Goal: Information Seeking & Learning: Compare options

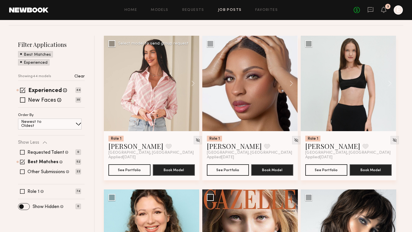
scroll to position [68, 0]
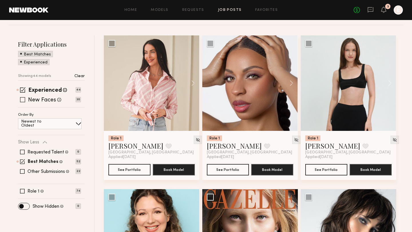
click at [24, 101] on span at bounding box center [22, 99] width 5 height 5
click at [22, 92] on span at bounding box center [22, 89] width 5 height 5
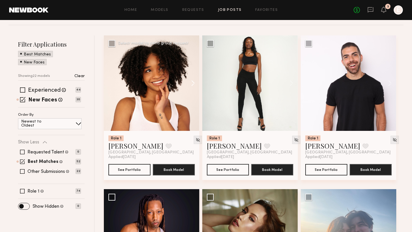
click at [193, 82] on button at bounding box center [190, 82] width 18 height 95
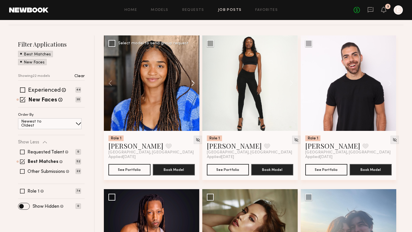
click at [193, 82] on button at bounding box center [190, 82] width 18 height 95
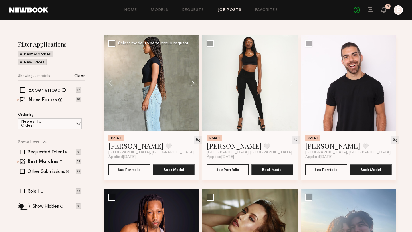
click at [193, 82] on button at bounding box center [190, 82] width 18 height 95
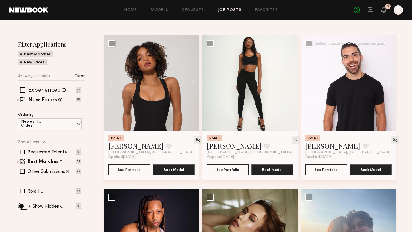
click at [378, 82] on button at bounding box center [387, 82] width 18 height 95
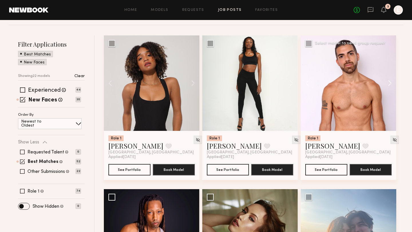
click at [378, 82] on button at bounding box center [387, 82] width 18 height 95
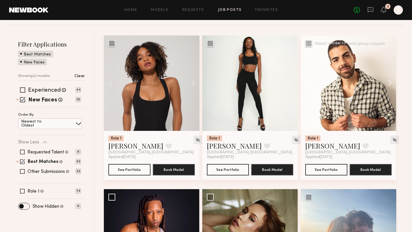
click at [378, 82] on button at bounding box center [387, 82] width 18 height 95
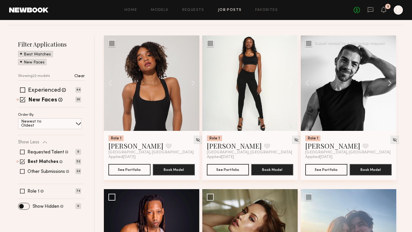
click at [378, 82] on button at bounding box center [387, 82] width 18 height 95
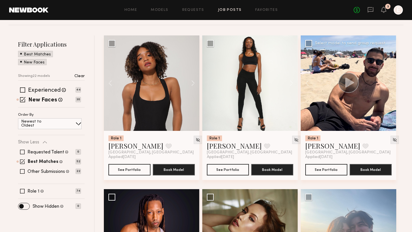
click at [347, 85] on icon at bounding box center [349, 82] width 9 height 10
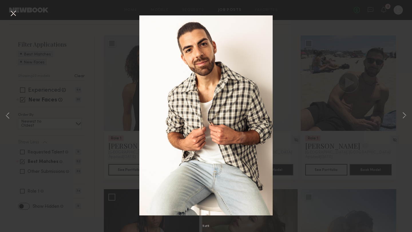
click at [237, 124] on img at bounding box center [205, 115] width 133 height 200
click at [360, 105] on div "5 of 6" at bounding box center [206, 116] width 412 height 232
click at [11, 15] on button at bounding box center [13, 14] width 9 height 10
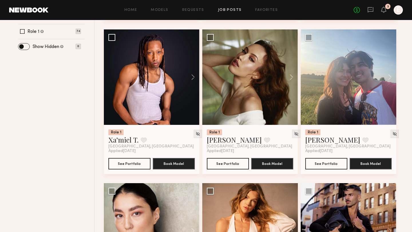
scroll to position [217, 0]
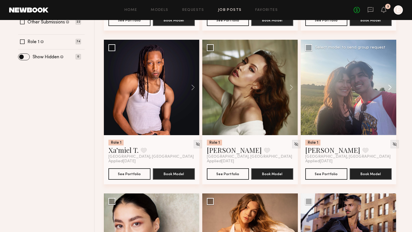
click at [378, 83] on button at bounding box center [387, 87] width 18 height 95
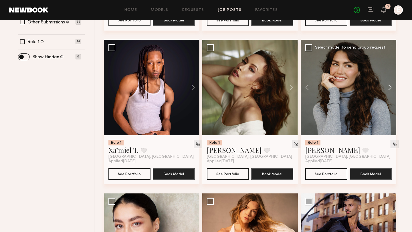
click at [378, 83] on button at bounding box center [387, 87] width 18 height 95
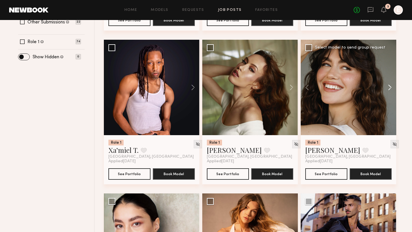
click at [378, 83] on button at bounding box center [387, 87] width 18 height 95
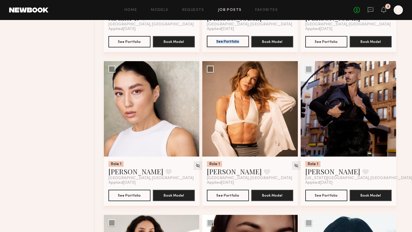
scroll to position [350, 0]
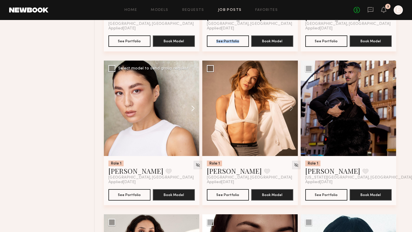
click at [195, 107] on button at bounding box center [190, 108] width 18 height 95
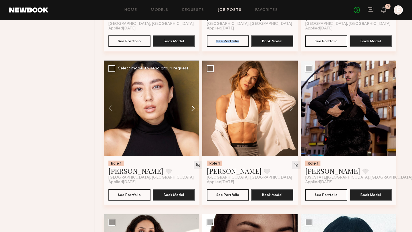
click at [195, 107] on button at bounding box center [190, 108] width 18 height 95
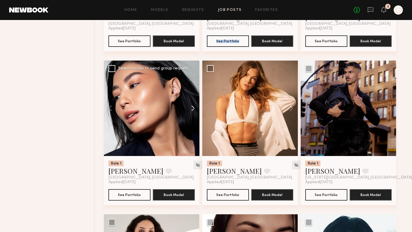
click at [195, 107] on button at bounding box center [190, 108] width 18 height 95
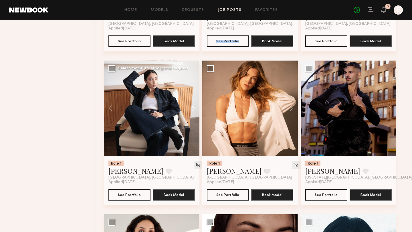
click at [195, 107] on button at bounding box center [190, 108] width 18 height 95
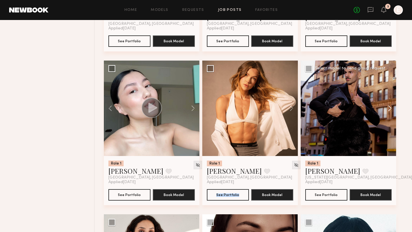
click at [378, 103] on button at bounding box center [387, 108] width 18 height 95
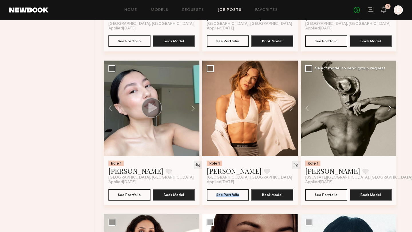
click at [378, 103] on button at bounding box center [387, 108] width 18 height 95
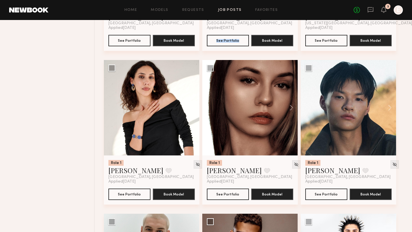
scroll to position [508, 0]
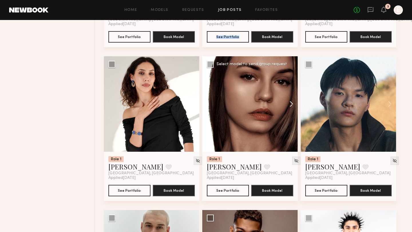
click at [292, 105] on button at bounding box center [288, 103] width 18 height 95
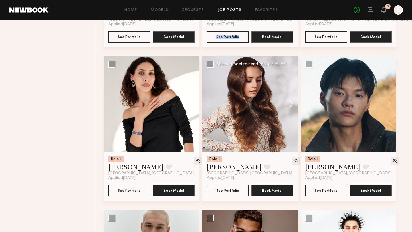
click at [292, 105] on button at bounding box center [288, 103] width 18 height 95
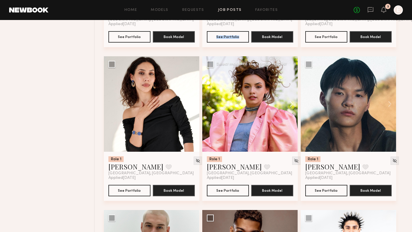
click at [292, 105] on button at bounding box center [288, 103] width 18 height 95
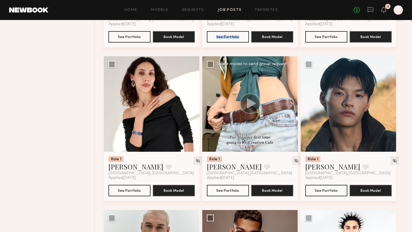
click at [292, 105] on button at bounding box center [288, 103] width 18 height 95
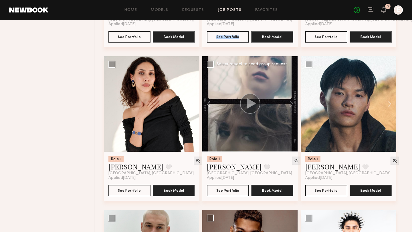
click at [213, 101] on button at bounding box center [211, 103] width 18 height 95
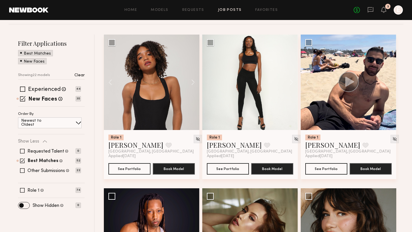
scroll to position [69, 0]
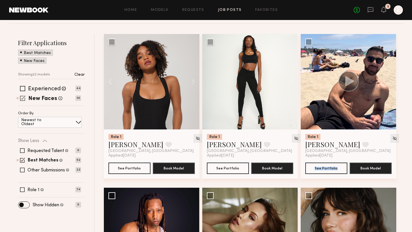
click at [21, 95] on span at bounding box center [22, 97] width 5 height 5
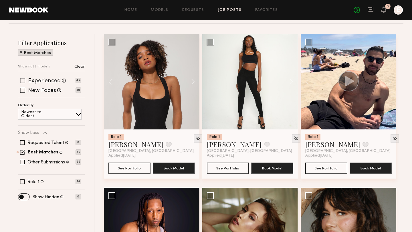
click at [25, 78] on span at bounding box center [22, 80] width 5 height 5
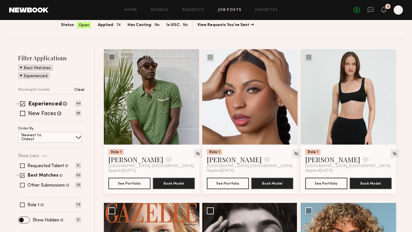
scroll to position [47, 0]
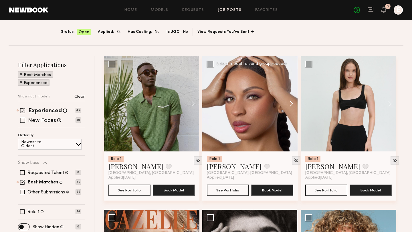
click at [291, 104] on button at bounding box center [288, 103] width 18 height 95
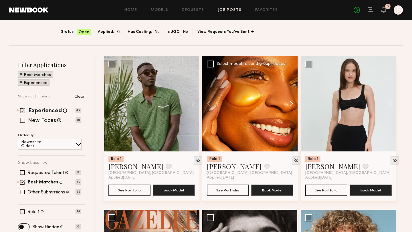
click at [291, 104] on button at bounding box center [288, 103] width 18 height 95
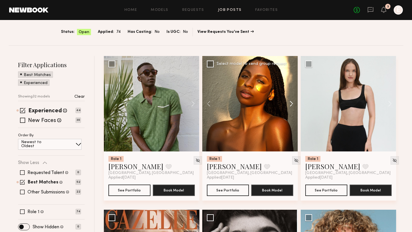
click at [291, 104] on button at bounding box center [288, 103] width 18 height 95
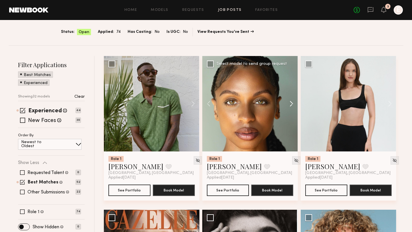
click at [291, 104] on button at bounding box center [288, 103] width 18 height 95
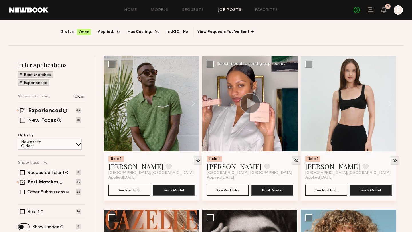
click at [291, 104] on div at bounding box center [249, 103] width 95 height 95
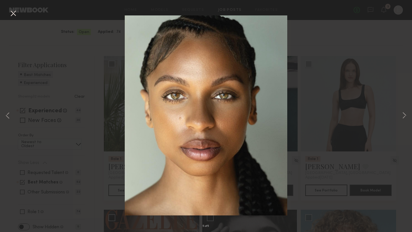
click at [13, 12] on button at bounding box center [13, 14] width 9 height 10
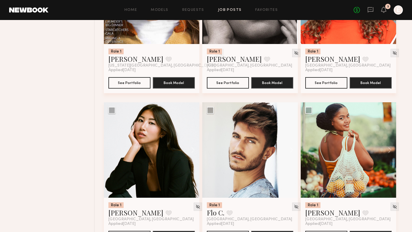
scroll to position [0, 0]
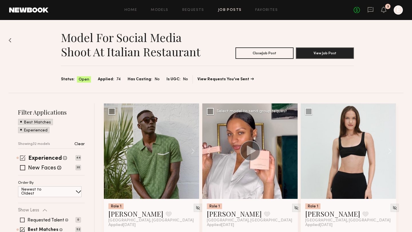
click at [21, 158] on span at bounding box center [22, 157] width 5 height 5
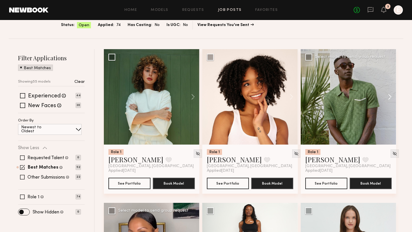
scroll to position [67, 0]
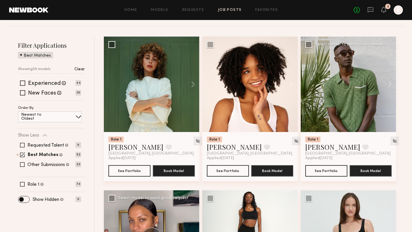
click at [339, 153] on div "Los Angeles, CA" at bounding box center [347, 153] width 85 height 5
click at [326, 171] on button "See Portfolio" at bounding box center [326, 170] width 42 height 11
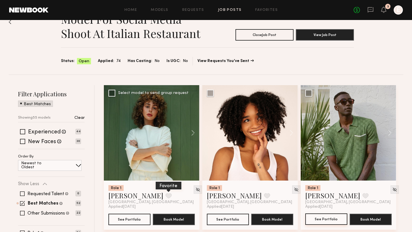
scroll to position [48, 0]
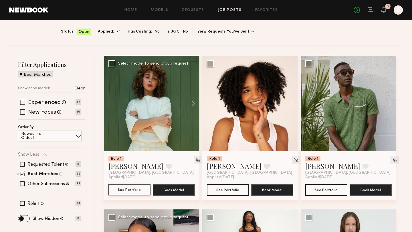
click at [123, 189] on button "See Portfolio" at bounding box center [129, 189] width 42 height 11
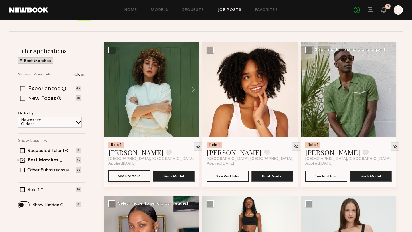
scroll to position [53, 0]
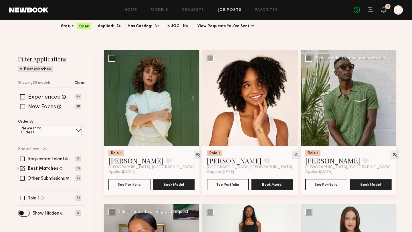
click at [351, 90] on div at bounding box center [347, 97] width 95 height 95
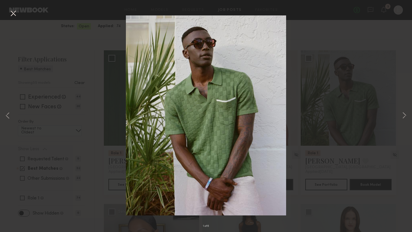
click at [11, 12] on button at bounding box center [13, 14] width 9 height 10
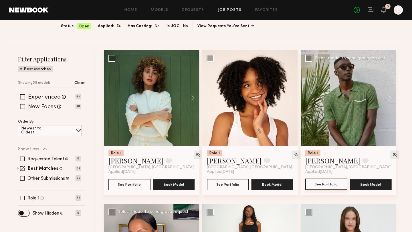
click at [320, 185] on button "See Portfolio" at bounding box center [326, 184] width 42 height 11
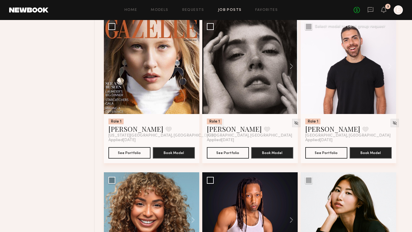
scroll to position [428, 0]
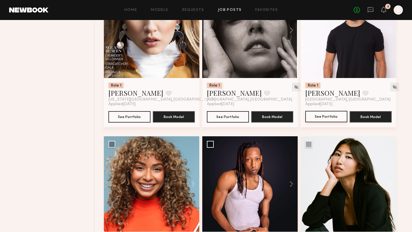
click at [321, 119] on button "See Portfolio" at bounding box center [326, 116] width 42 height 11
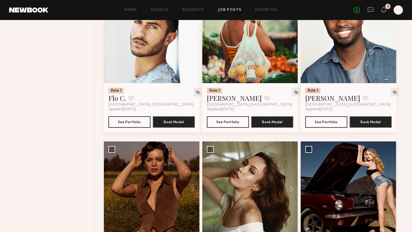
scroll to position [714, 0]
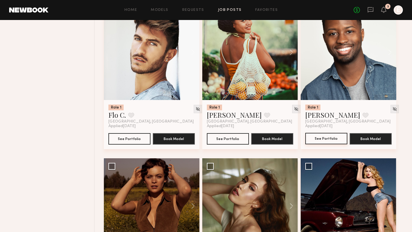
click at [322, 140] on button "See Portfolio" at bounding box center [326, 138] width 42 height 11
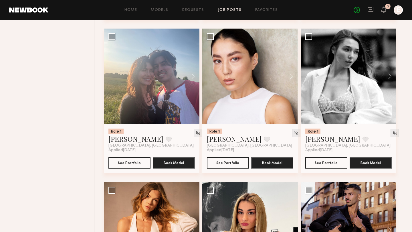
scroll to position [1006, 0]
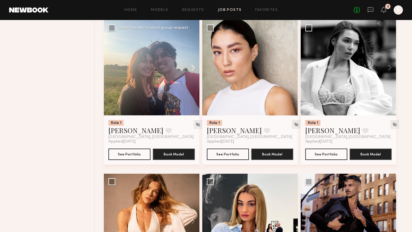
click at [192, 67] on button at bounding box center [190, 67] width 18 height 95
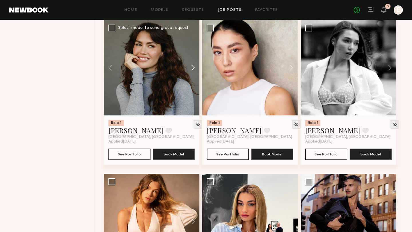
click at [192, 67] on button at bounding box center [190, 67] width 18 height 95
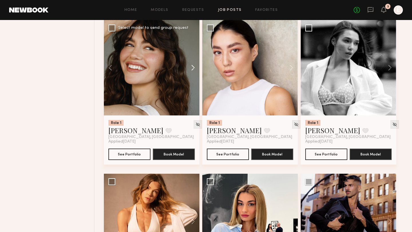
click at [192, 67] on button at bounding box center [190, 67] width 18 height 95
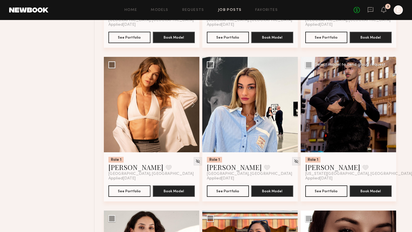
scroll to position [1169, 0]
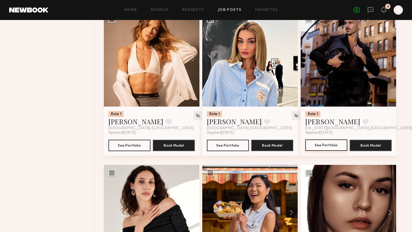
click at [322, 144] on button "See Portfolio" at bounding box center [326, 144] width 42 height 11
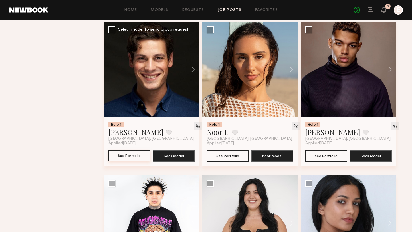
scroll to position [1640, 0]
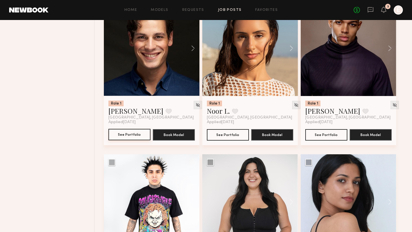
click at [118, 133] on button "See Portfolio" at bounding box center [129, 134] width 42 height 11
click at [329, 137] on button "See Portfolio" at bounding box center [326, 134] width 42 height 11
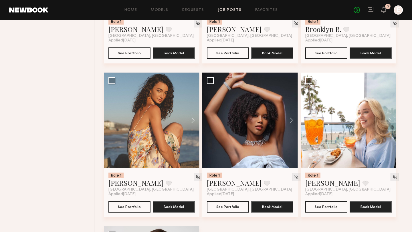
scroll to position [2795, 0]
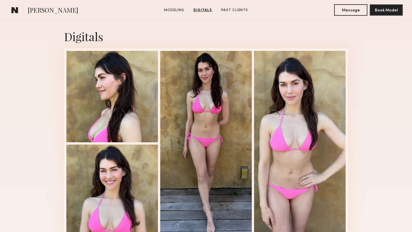
scroll to position [500, 0]
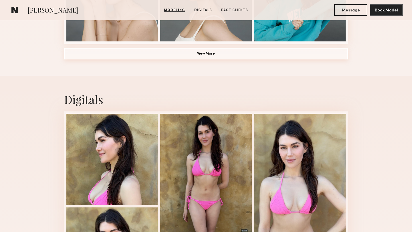
click at [154, 57] on button "View More" at bounding box center [206, 53] width 284 height 11
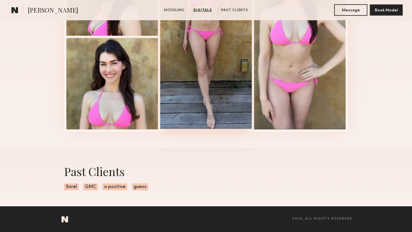
scroll to position [1015, 0]
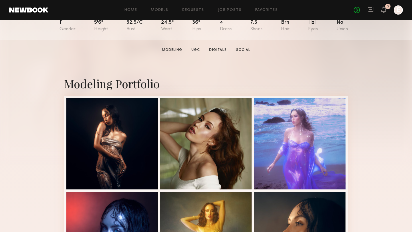
scroll to position [71, 0]
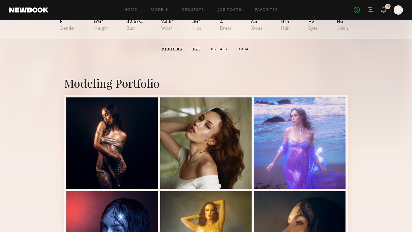
click at [199, 47] on link "UGC" at bounding box center [195, 49] width 13 height 5
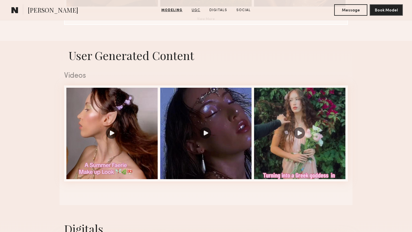
scroll to position [541, 0]
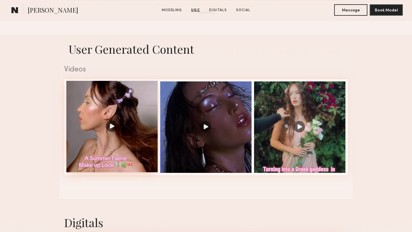
click at [113, 119] on div at bounding box center [111, 126] width 91 height 91
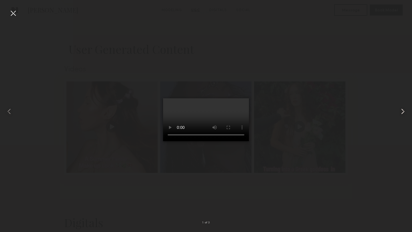
click at [405, 112] on common-icon at bounding box center [402, 111] width 9 height 9
click at [402, 109] on common-icon at bounding box center [402, 111] width 9 height 9
click at [340, 40] on div at bounding box center [206, 111] width 412 height 205
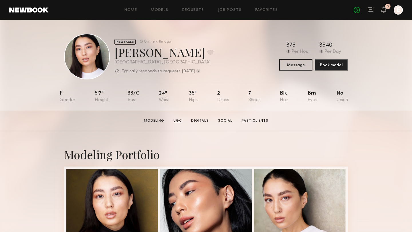
click at [180, 122] on link "UGC" at bounding box center [177, 120] width 13 height 5
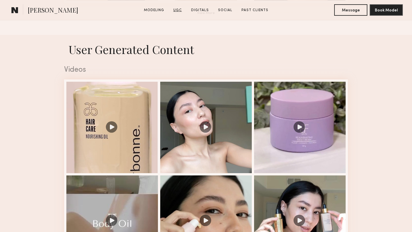
scroll to position [541, 0]
click at [118, 133] on div at bounding box center [111, 126] width 91 height 91
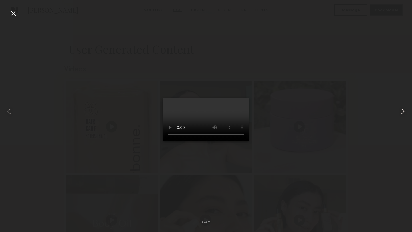
click at [403, 111] on common-icon at bounding box center [402, 111] width 9 height 9
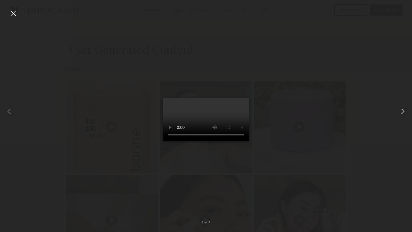
click at [403, 111] on common-icon at bounding box center [402, 111] width 9 height 9
click at [405, 108] on common-icon at bounding box center [402, 111] width 9 height 9
click at [203, 107] on video at bounding box center [206, 119] width 86 height 43
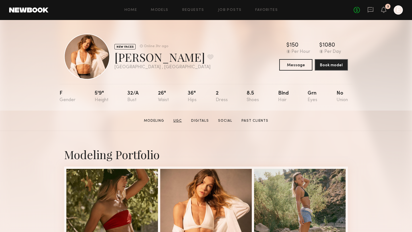
click at [175, 119] on link "UGC" at bounding box center [177, 120] width 13 height 5
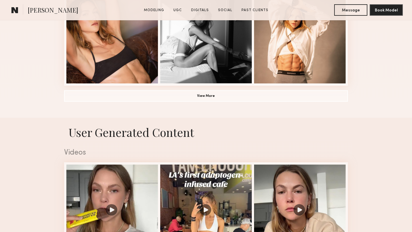
scroll to position [541, 0]
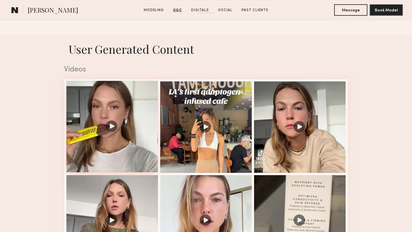
click at [141, 106] on div at bounding box center [111, 126] width 91 height 91
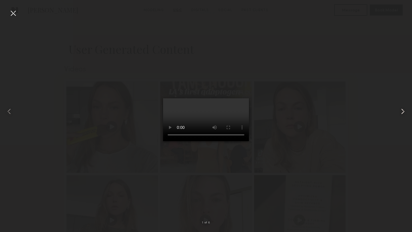
click at [403, 108] on common-icon at bounding box center [402, 111] width 9 height 9
click at [402, 112] on common-icon at bounding box center [402, 111] width 9 height 9
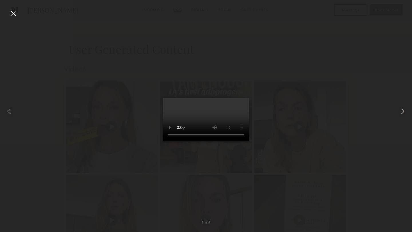
click at [402, 112] on common-icon at bounding box center [402, 111] width 9 height 9
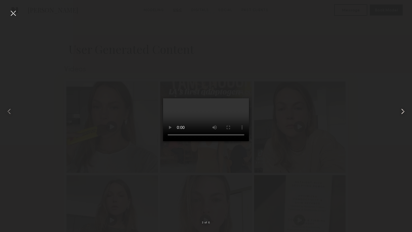
click at [402, 112] on common-icon at bounding box center [402, 111] width 9 height 9
click at [199, 98] on video at bounding box center [206, 119] width 86 height 43
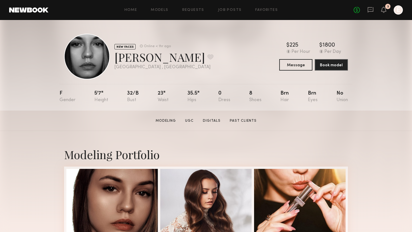
click at [192, 118] on section "Modeling UGC Digitals Past Clients" at bounding box center [205, 121] width 105 height 6
click at [192, 120] on link "UGC" at bounding box center [189, 120] width 13 height 5
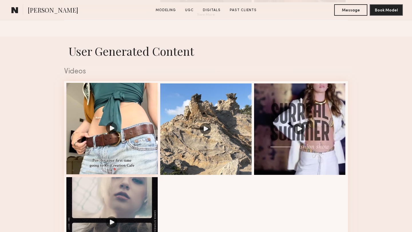
scroll to position [541, 0]
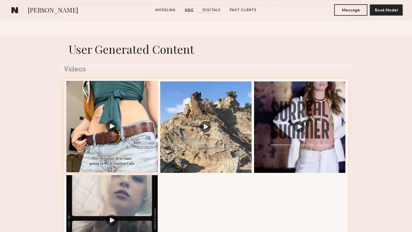
click at [145, 108] on div at bounding box center [111, 126] width 91 height 91
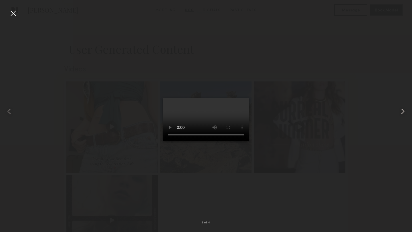
click at [403, 112] on common-icon at bounding box center [402, 111] width 9 height 9
click at [401, 111] on common-icon at bounding box center [402, 111] width 9 height 9
click at [404, 108] on common-icon at bounding box center [402, 111] width 9 height 9
click at [410, 109] on div at bounding box center [403, 111] width 17 height 205
click at [341, 63] on div at bounding box center [206, 111] width 412 height 205
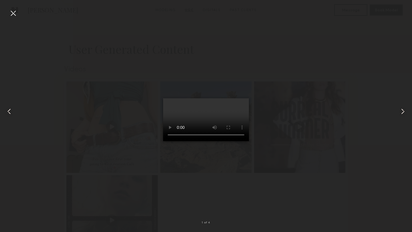
click at [15, 9] on div at bounding box center [13, 13] width 9 height 9
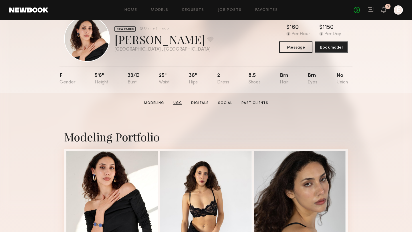
click at [183, 101] on link "UGC" at bounding box center [177, 103] width 13 height 5
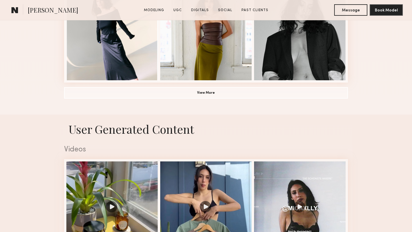
scroll to position [541, 0]
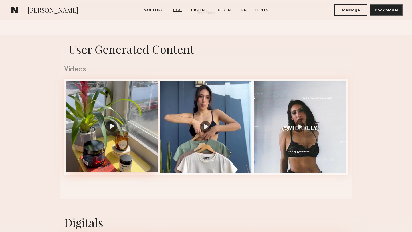
click at [145, 105] on div at bounding box center [111, 126] width 91 height 91
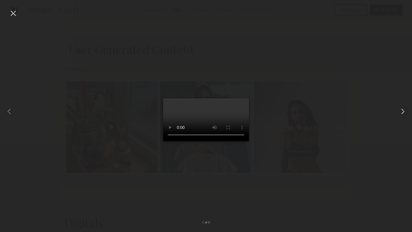
click at [404, 111] on common-icon at bounding box center [402, 111] width 9 height 9
click at [9, 111] on common-icon at bounding box center [9, 111] width 9 height 9
click at [402, 111] on common-icon at bounding box center [402, 111] width 9 height 9
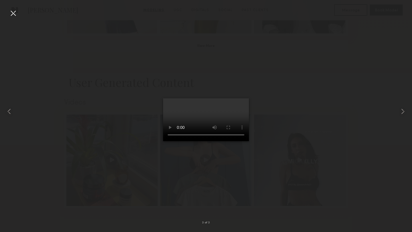
click at [251, 87] on div at bounding box center [206, 111] width 412 height 205
click at [262, 60] on div at bounding box center [206, 111] width 412 height 205
click at [11, 19] on div at bounding box center [8, 111] width 17 height 205
click at [13, 13] on div at bounding box center [13, 13] width 9 height 9
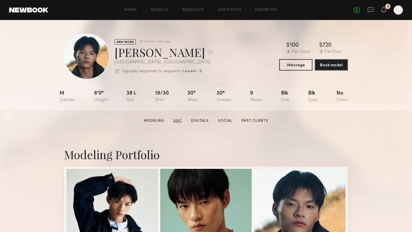
click at [177, 118] on link "UGC" at bounding box center [177, 120] width 13 height 5
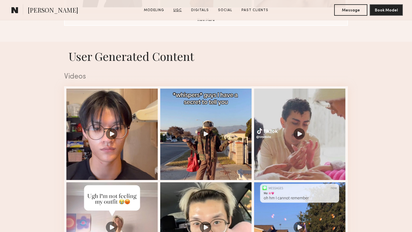
scroll to position [541, 0]
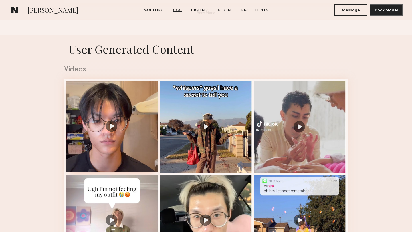
click at [128, 116] on div at bounding box center [111, 126] width 91 height 91
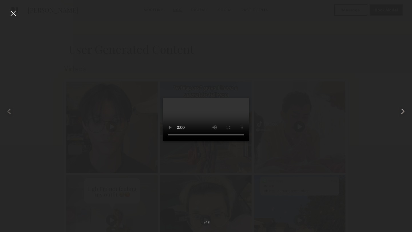
click at [405, 108] on common-icon at bounding box center [402, 111] width 9 height 9
click at [406, 109] on common-icon at bounding box center [402, 111] width 9 height 9
click at [409, 119] on div at bounding box center [403, 111] width 17 height 205
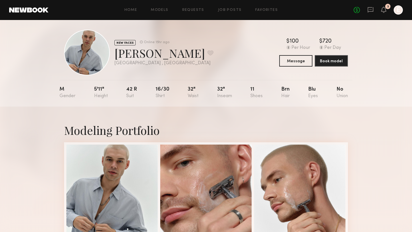
scroll to position [5, 0]
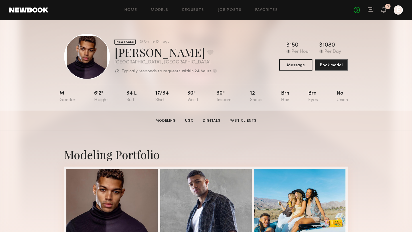
click at [192, 115] on section "Christopher M. Modeling UGC Digitals Past Clients Message Book Model" at bounding box center [206, 121] width 412 height 20
click at [191, 118] on link "UGC" at bounding box center [189, 120] width 13 height 5
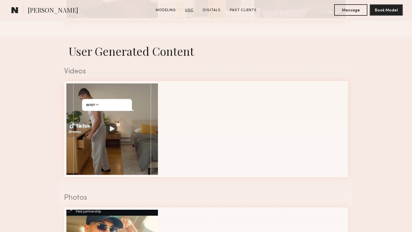
scroll to position [525, 0]
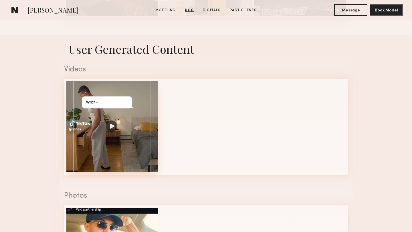
click at [121, 111] on div at bounding box center [111, 126] width 91 height 91
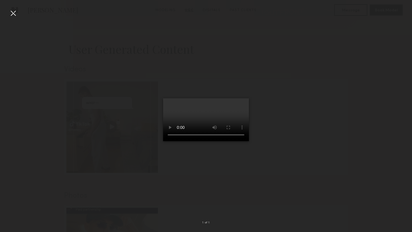
click at [346, 99] on div at bounding box center [206, 111] width 412 height 205
click at [321, 39] on div at bounding box center [206, 111] width 412 height 205
click at [15, 11] on div at bounding box center [13, 13] width 9 height 9
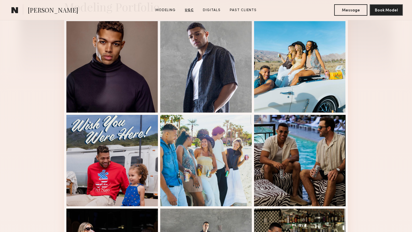
scroll to position [0, 0]
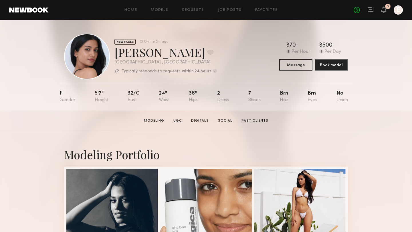
click at [180, 121] on link "UGC" at bounding box center [177, 120] width 13 height 5
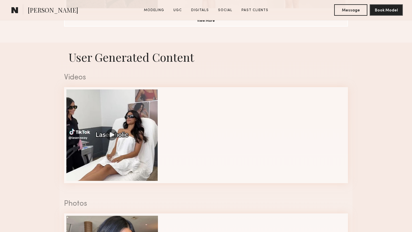
scroll to position [541, 0]
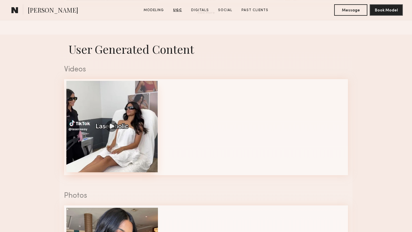
click at [144, 116] on div at bounding box center [111, 126] width 91 height 91
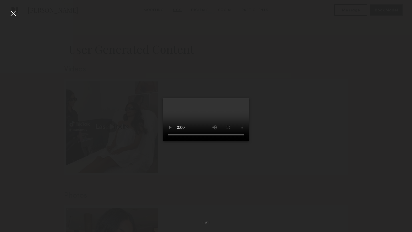
click at [13, 14] on div at bounding box center [13, 13] width 9 height 9
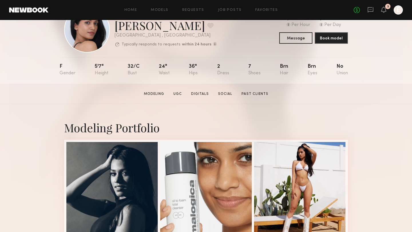
scroll to position [0, 0]
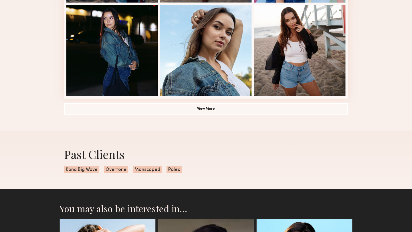
scroll to position [425, 0]
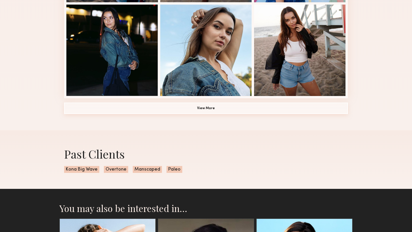
click at [153, 105] on button "View More" at bounding box center [206, 108] width 284 height 11
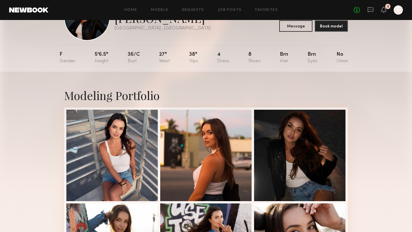
scroll to position [0, 0]
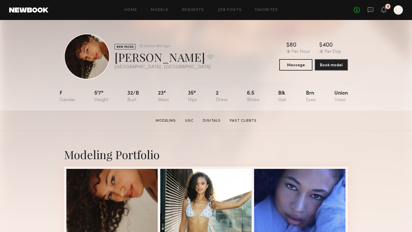
click at [195, 115] on section "[PERSON_NAME] Modeling UGC Digitals Past Clients Message Book Model" at bounding box center [206, 121] width 412 height 20
click at [191, 120] on link "UGC" at bounding box center [189, 120] width 13 height 5
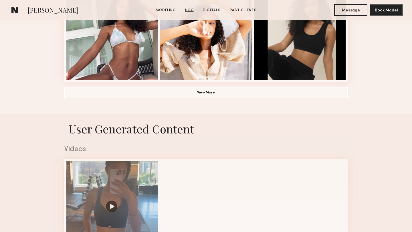
scroll to position [541, 0]
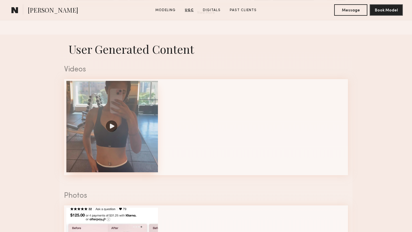
click at [140, 113] on div at bounding box center [111, 126] width 91 height 91
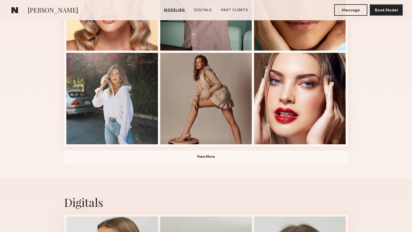
scroll to position [424, 0]
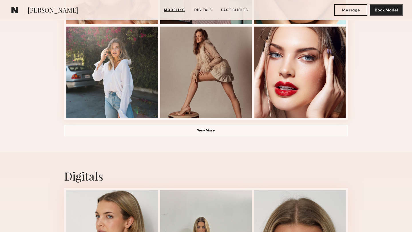
click at [222, 129] on button "View More" at bounding box center [206, 130] width 284 height 11
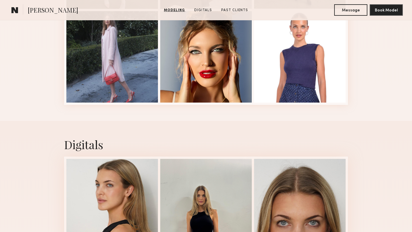
scroll to position [814, 0]
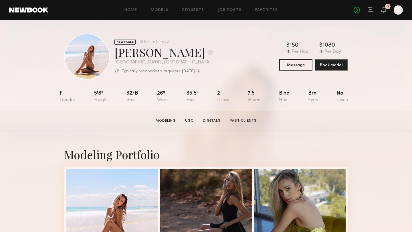
click at [191, 119] on link "UGC" at bounding box center [189, 120] width 13 height 5
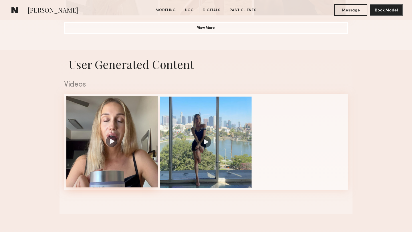
scroll to position [541, 0]
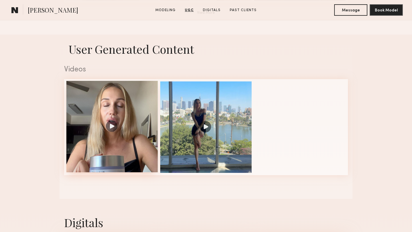
click at [154, 142] on div at bounding box center [111, 126] width 91 height 91
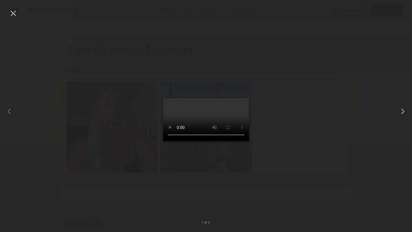
click at [401, 109] on common-icon at bounding box center [402, 111] width 9 height 9
click at [334, 116] on div at bounding box center [206, 111] width 412 height 205
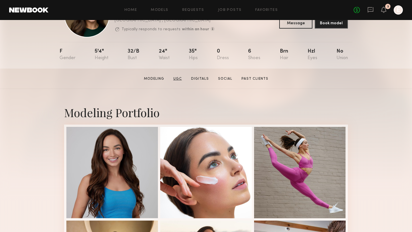
click at [176, 77] on link "UGC" at bounding box center [177, 78] width 13 height 5
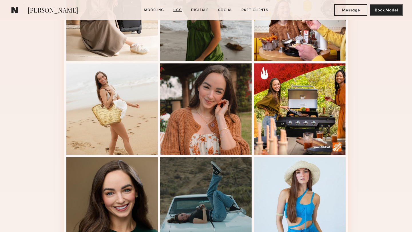
scroll to position [541, 0]
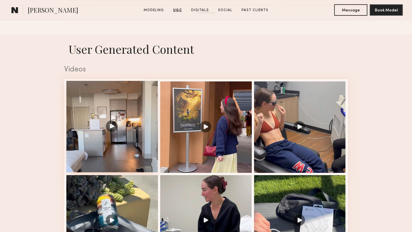
click at [134, 113] on div at bounding box center [111, 126] width 91 height 91
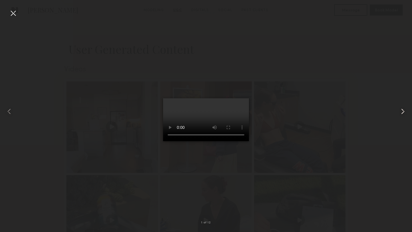
click at [400, 108] on common-icon at bounding box center [402, 111] width 9 height 9
click at [403, 111] on common-icon at bounding box center [402, 111] width 9 height 9
click at [400, 112] on common-icon at bounding box center [402, 111] width 9 height 9
click at [402, 111] on common-icon at bounding box center [402, 111] width 9 height 9
click at [404, 110] on common-icon at bounding box center [402, 111] width 9 height 9
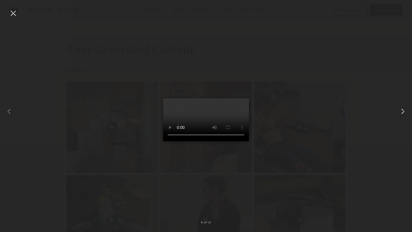
click at [402, 112] on common-icon at bounding box center [402, 111] width 9 height 9
click at [353, 122] on div at bounding box center [206, 111] width 412 height 205
click at [371, 92] on div at bounding box center [206, 111] width 412 height 205
click at [14, 16] on div at bounding box center [13, 13] width 9 height 9
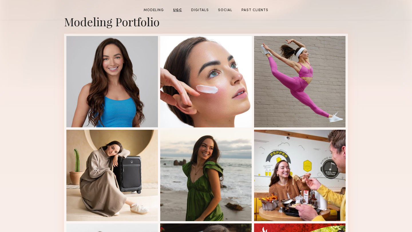
scroll to position [0, 0]
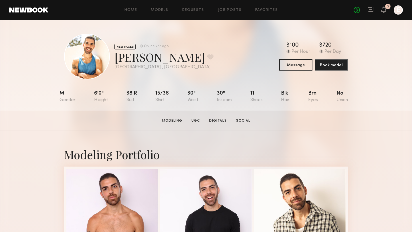
click at [197, 121] on link "UGC" at bounding box center [195, 120] width 13 height 5
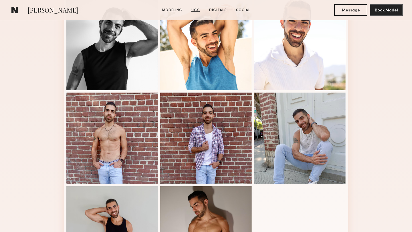
scroll to position [525, 0]
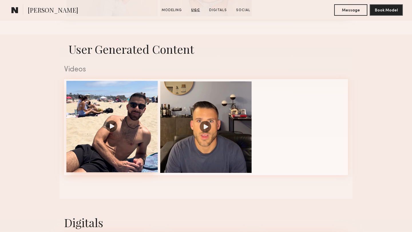
click at [130, 115] on div at bounding box center [111, 126] width 91 height 91
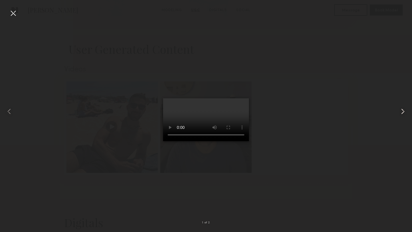
click at [400, 110] on common-icon at bounding box center [402, 111] width 9 height 9
click at [370, 119] on div at bounding box center [206, 111] width 412 height 205
click at [281, 59] on div at bounding box center [206, 111] width 412 height 205
click at [12, 16] on div at bounding box center [13, 13] width 9 height 9
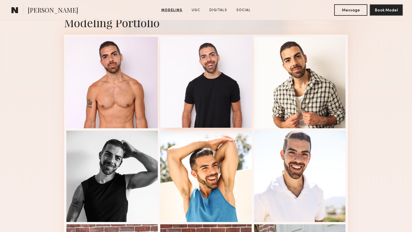
scroll to position [0, 0]
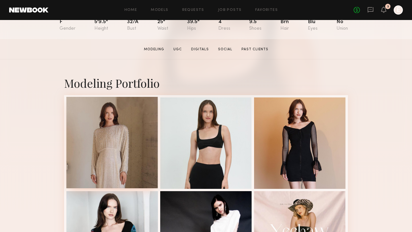
scroll to position [73, 0]
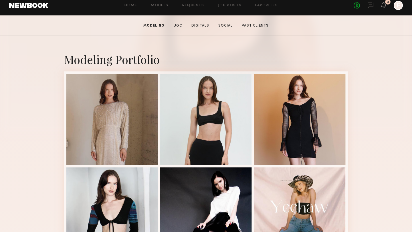
click at [173, 28] on link "UGC" at bounding box center [177, 25] width 13 height 5
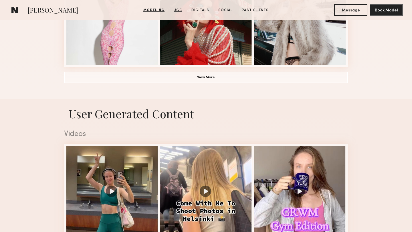
scroll to position [541, 0]
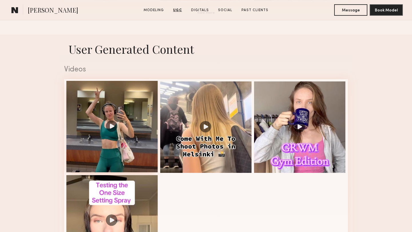
click at [131, 103] on div at bounding box center [111, 126] width 91 height 91
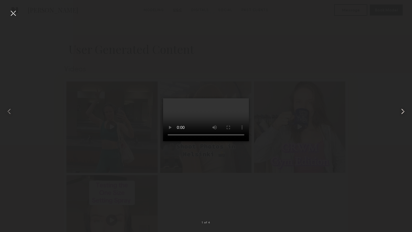
click at [404, 111] on common-icon at bounding box center [402, 111] width 9 height 9
click at [404, 110] on common-icon at bounding box center [402, 111] width 9 height 9
click at [306, 118] on div at bounding box center [206, 111] width 412 height 205
click at [401, 111] on common-icon at bounding box center [402, 111] width 9 height 9
click at [12, 12] on div at bounding box center [13, 13] width 9 height 9
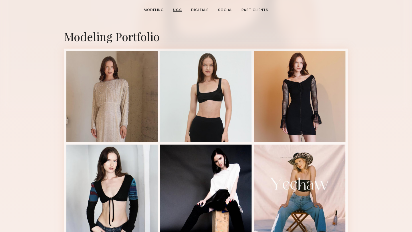
scroll to position [0, 0]
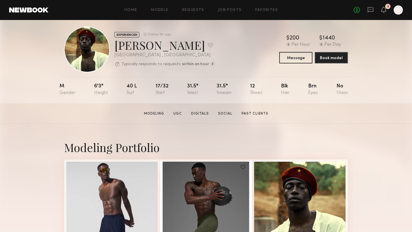
scroll to position [10, 0]
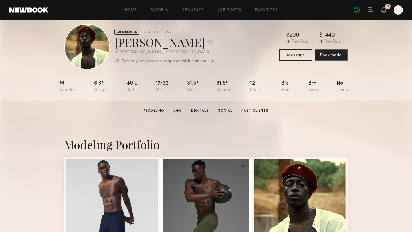
click at [180, 108] on section "Modeling UGC Digitals Social Past Clients" at bounding box center [205, 111] width 129 height 6
click at [177, 112] on link "UGC" at bounding box center [177, 110] width 13 height 5
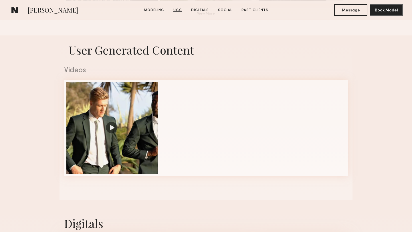
scroll to position [541, 0]
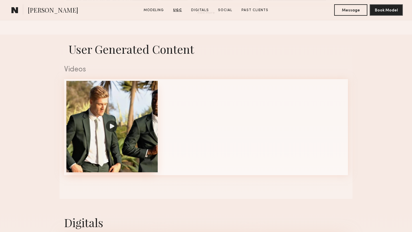
click at [135, 113] on div at bounding box center [111, 126] width 91 height 91
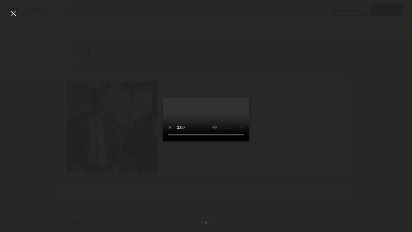
click at [304, 65] on div at bounding box center [206, 111] width 412 height 205
click at [12, 15] on div at bounding box center [13, 13] width 9 height 9
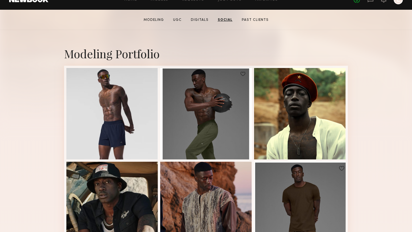
scroll to position [87, 0]
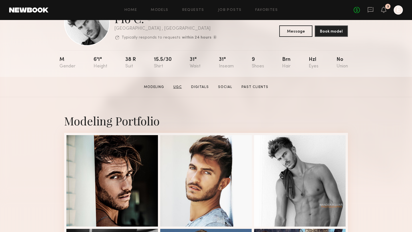
click at [173, 88] on link "UGC" at bounding box center [177, 87] width 13 height 5
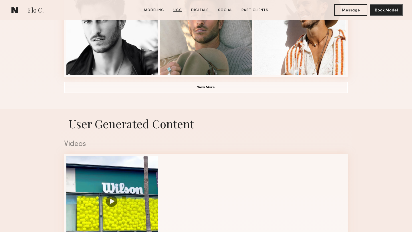
scroll to position [541, 0]
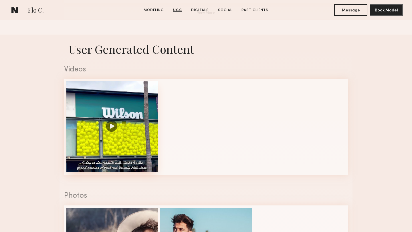
click at [133, 102] on div at bounding box center [111, 126] width 91 height 91
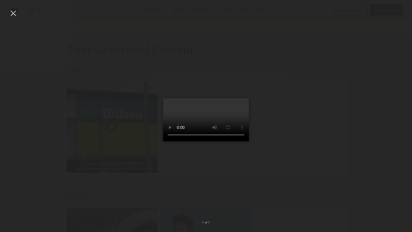
click at [15, 14] on div at bounding box center [13, 13] width 9 height 9
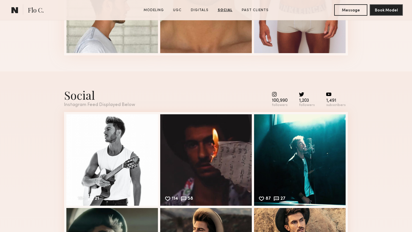
scroll to position [1015, 0]
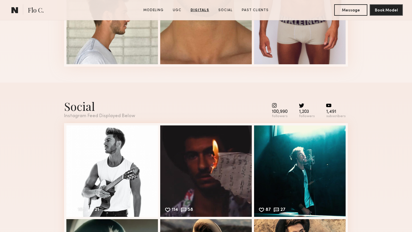
click at [277, 105] on common-icon at bounding box center [279, 105] width 16 height 5
click at [281, 115] on div "followers" at bounding box center [279, 116] width 16 height 4
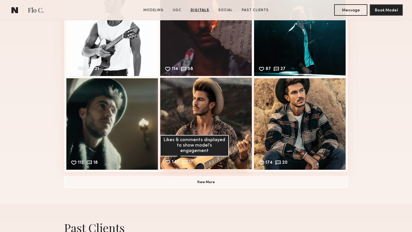
scroll to position [1171, 0]
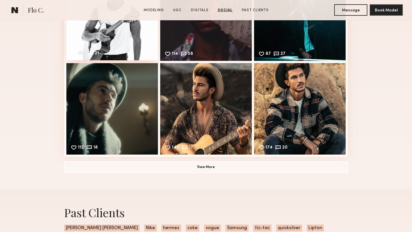
click at [125, 32] on div "168 21 Likes & comments displayed to show model’s engagement" at bounding box center [111, 14] width 91 height 91
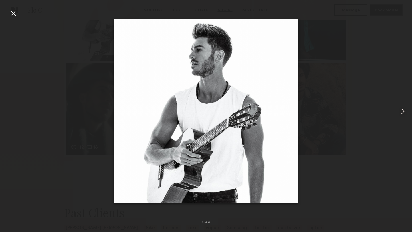
click at [403, 111] on common-icon at bounding box center [402, 111] width 9 height 9
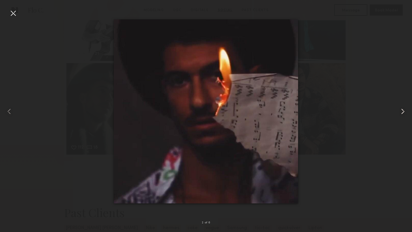
click at [403, 111] on common-icon at bounding box center [402, 111] width 9 height 9
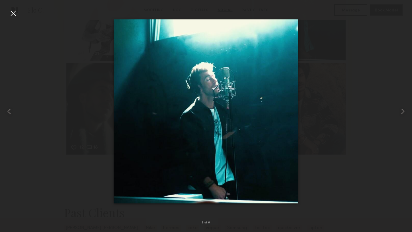
click at [360, 150] on div at bounding box center [206, 111] width 412 height 205
click at [16, 19] on div at bounding box center [8, 111] width 17 height 205
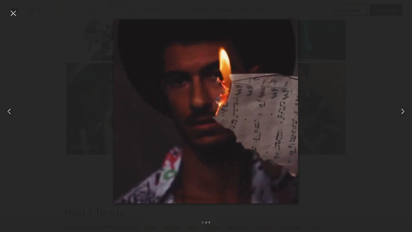
click at [13, 9] on div at bounding box center [13, 13] width 9 height 9
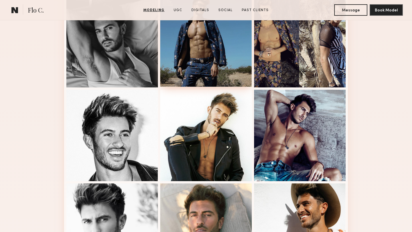
scroll to position [269, 0]
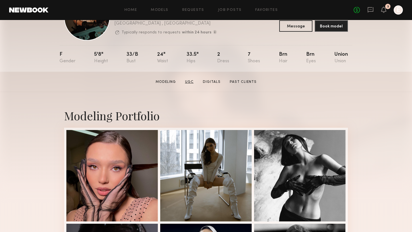
click at [190, 79] on link "UGC" at bounding box center [189, 81] width 13 height 5
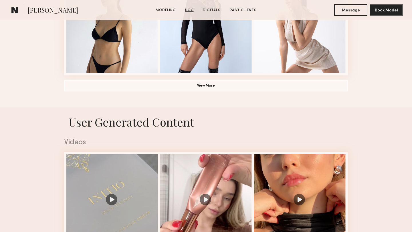
scroll to position [541, 0]
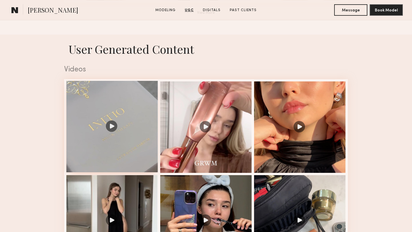
click at [136, 111] on div at bounding box center [111, 126] width 91 height 91
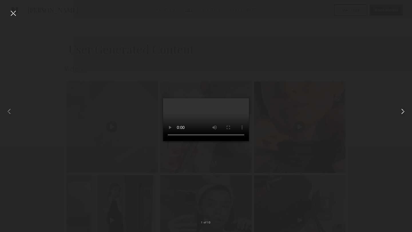
click at [402, 111] on common-icon at bounding box center [402, 111] width 9 height 9
click at [398, 113] on common-icon at bounding box center [402, 111] width 9 height 9
click at [402, 110] on common-icon at bounding box center [402, 111] width 9 height 9
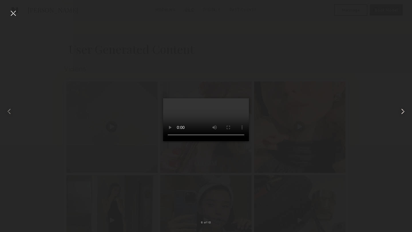
click at [402, 110] on common-icon at bounding box center [402, 111] width 9 height 9
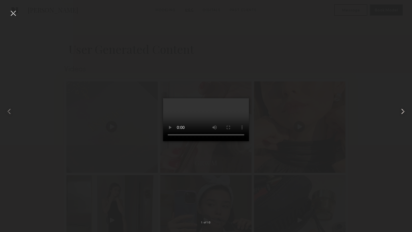
click at [402, 110] on common-icon at bounding box center [402, 111] width 9 height 9
click at [100, 61] on div at bounding box center [206, 111] width 412 height 205
click at [11, 11] on div at bounding box center [13, 13] width 9 height 9
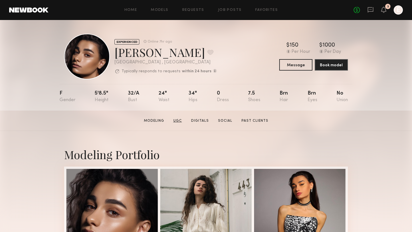
click at [181, 119] on link "UGC" at bounding box center [177, 120] width 13 height 5
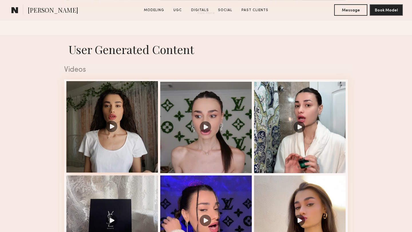
scroll to position [541, 0]
click at [129, 123] on div at bounding box center [111, 126] width 91 height 91
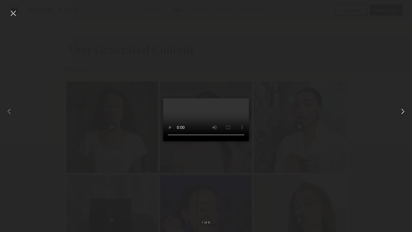
click at [404, 111] on common-icon at bounding box center [402, 111] width 9 height 9
click at [403, 109] on common-icon at bounding box center [402, 111] width 9 height 9
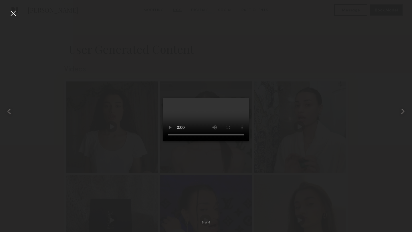
click at [360, 143] on div at bounding box center [206, 111] width 412 height 205
click at [11, 11] on div at bounding box center [13, 13] width 9 height 9
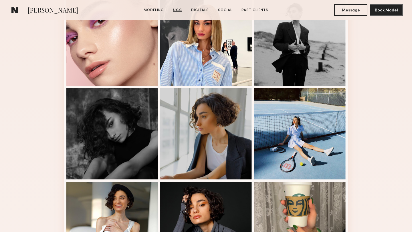
scroll to position [0, 0]
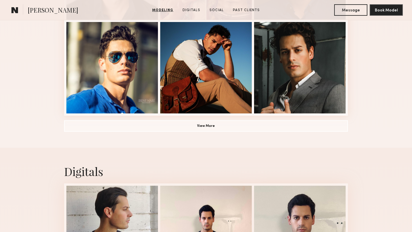
scroll to position [433, 0]
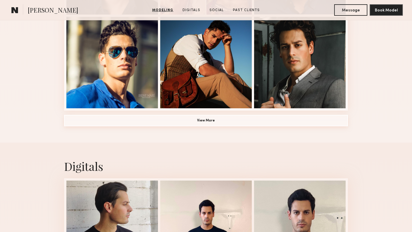
click at [174, 120] on button "View More" at bounding box center [206, 120] width 284 height 11
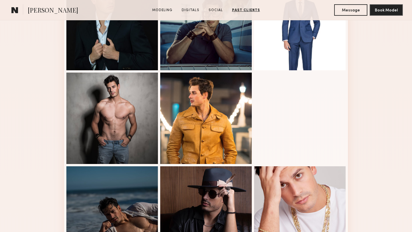
scroll to position [0, 0]
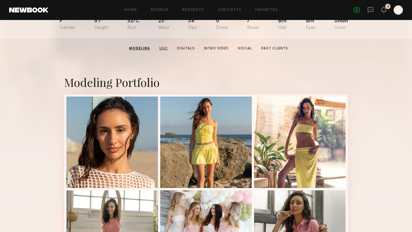
click at [164, 50] on link "UGC" at bounding box center [163, 48] width 13 height 5
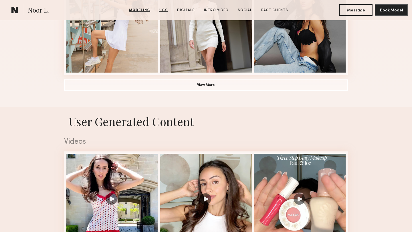
scroll to position [541, 0]
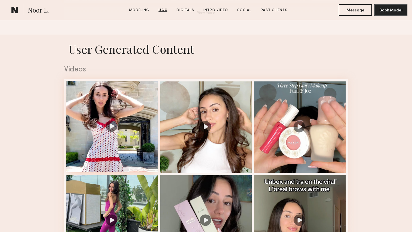
click at [126, 93] on div at bounding box center [111, 126] width 91 height 91
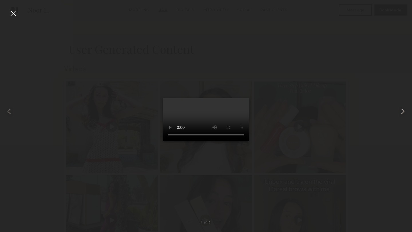
click at [403, 109] on common-icon at bounding box center [402, 111] width 9 height 9
click at [317, 83] on div at bounding box center [206, 111] width 412 height 205
click at [272, 34] on div at bounding box center [206, 111] width 412 height 205
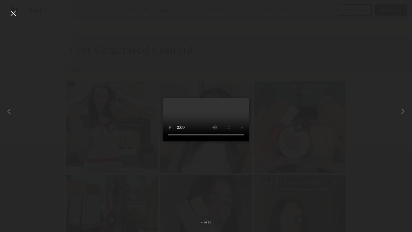
click at [9, 12] on div at bounding box center [13, 13] width 9 height 9
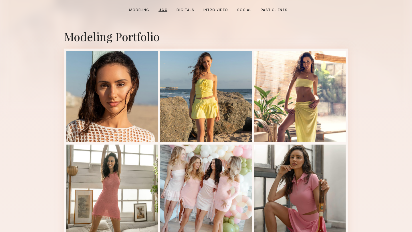
scroll to position [0, 0]
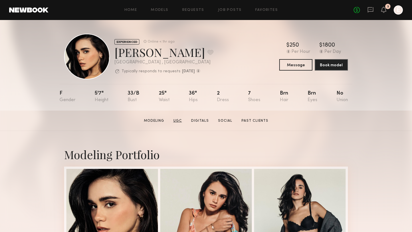
click at [184, 121] on link "UGC" at bounding box center [177, 120] width 13 height 5
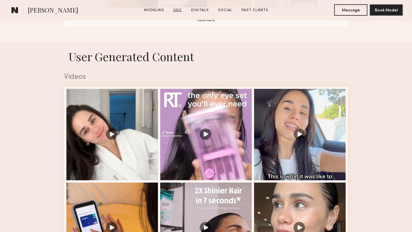
scroll to position [541, 0]
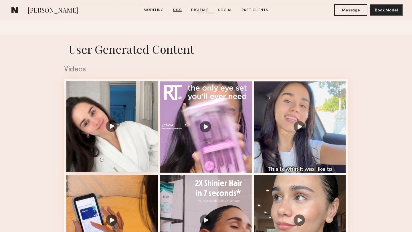
click at [139, 127] on div at bounding box center [111, 126] width 91 height 91
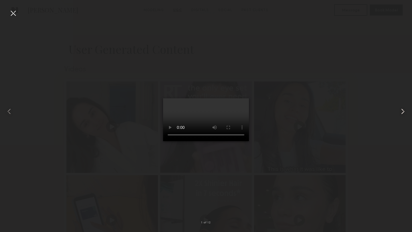
click at [403, 111] on common-icon at bounding box center [402, 111] width 9 height 9
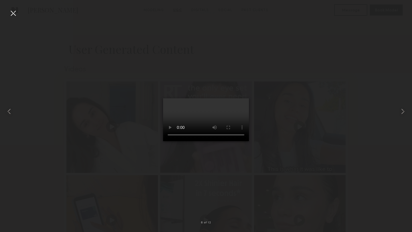
click at [354, 65] on div at bounding box center [206, 111] width 412 height 205
click at [7, 7] on nb-gallery-light "6 of 12" at bounding box center [206, 116] width 412 height 232
click at [10, 9] on div at bounding box center [13, 13] width 9 height 9
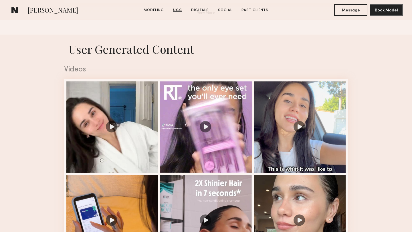
scroll to position [0, 0]
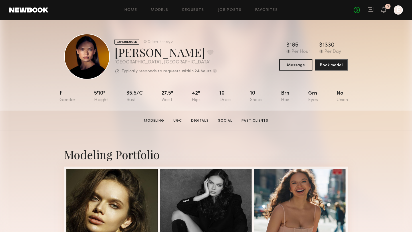
click at [181, 118] on section "Modeling UGC Digitals Social Past Clients" at bounding box center [205, 121] width 129 height 6
click at [179, 123] on link "UGC" at bounding box center [177, 120] width 13 height 5
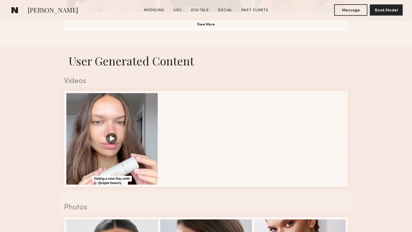
scroll to position [541, 0]
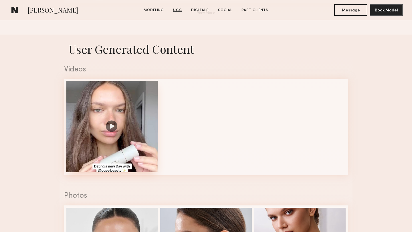
click at [133, 120] on div at bounding box center [111, 126] width 91 height 91
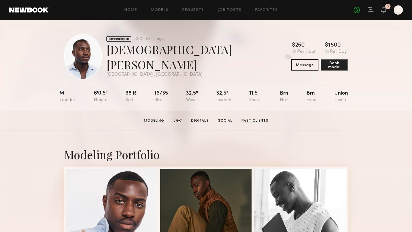
click at [178, 122] on link "UGC" at bounding box center [177, 120] width 13 height 5
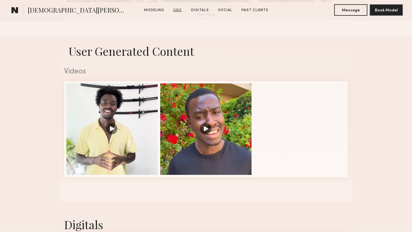
scroll to position [541, 0]
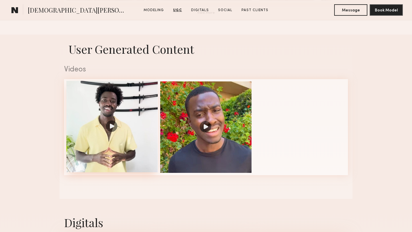
click at [138, 120] on div at bounding box center [111, 126] width 91 height 91
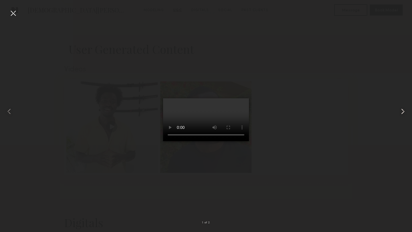
click at [402, 108] on common-icon at bounding box center [402, 111] width 9 height 9
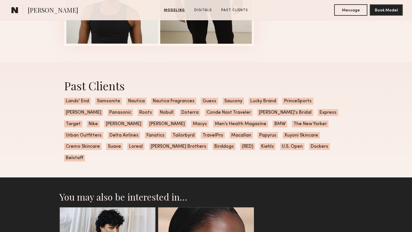
scroll to position [774, 0]
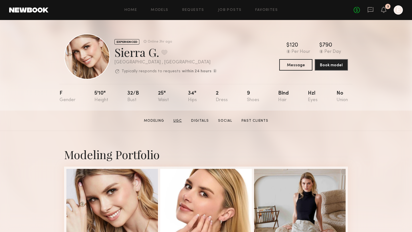
click at [178, 118] on link "UGC" at bounding box center [177, 120] width 13 height 5
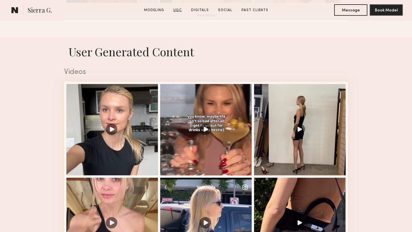
scroll to position [541, 0]
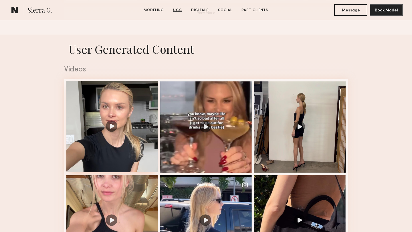
click at [133, 114] on div at bounding box center [111, 126] width 91 height 91
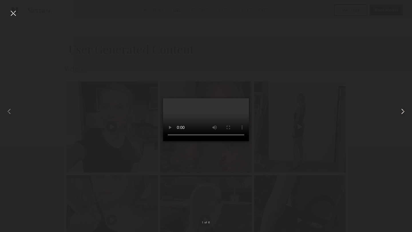
click at [404, 108] on common-icon at bounding box center [402, 111] width 9 height 9
click at [401, 114] on common-icon at bounding box center [402, 111] width 9 height 9
click at [401, 112] on common-icon at bounding box center [402, 111] width 9 height 9
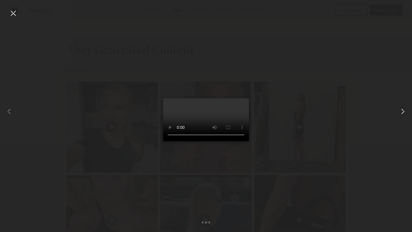
click at [401, 112] on common-icon at bounding box center [402, 111] width 9 height 9
click at [397, 147] on div at bounding box center [403, 111] width 17 height 205
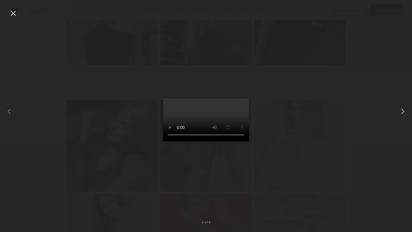
click at [398, 95] on div at bounding box center [403, 111] width 17 height 205
click at [14, 12] on div at bounding box center [13, 13] width 9 height 9
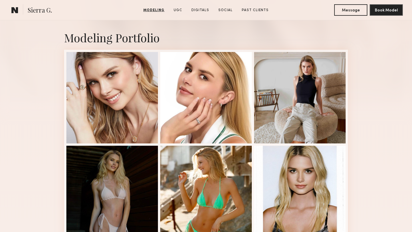
scroll to position [123, 0]
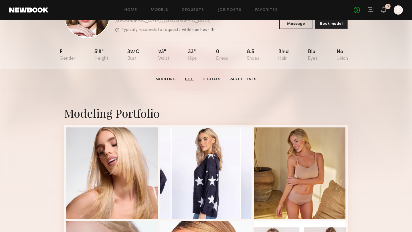
click at [190, 78] on link "UGC" at bounding box center [189, 79] width 13 height 5
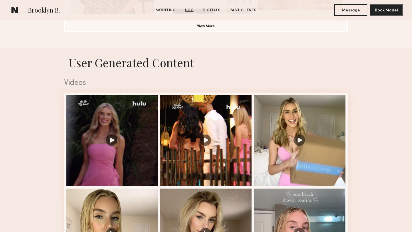
scroll to position [541, 0]
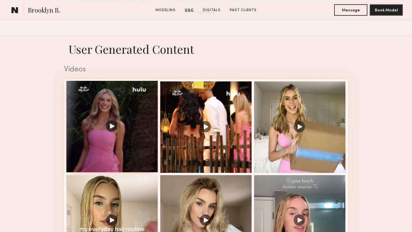
click at [143, 107] on div at bounding box center [111, 126] width 91 height 91
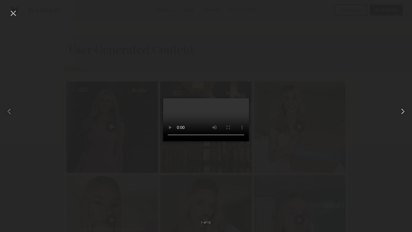
click at [404, 110] on common-icon at bounding box center [402, 111] width 9 height 9
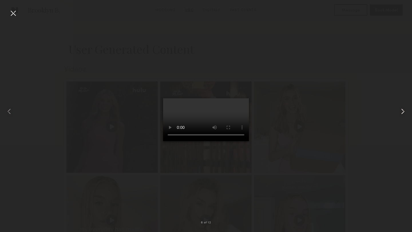
click at [404, 110] on common-icon at bounding box center [402, 111] width 9 height 9
click at [355, 77] on div at bounding box center [206, 111] width 412 height 205
click at [14, 12] on div at bounding box center [13, 13] width 9 height 9
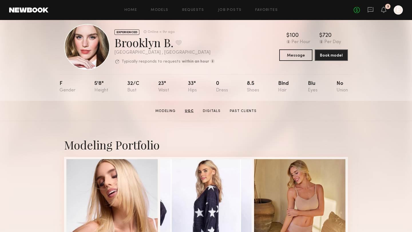
scroll to position [0, 0]
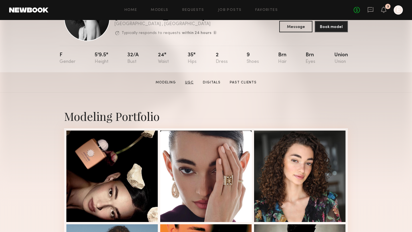
click at [189, 83] on link "UGC" at bounding box center [189, 82] width 13 height 5
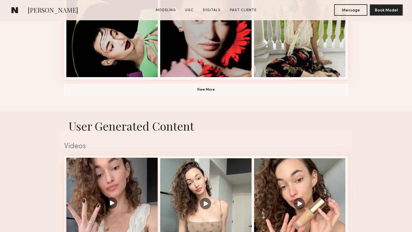
scroll to position [541, 0]
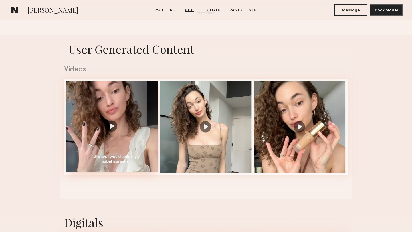
click at [137, 103] on div at bounding box center [111, 126] width 91 height 91
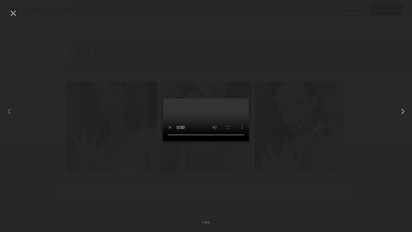
click at [400, 111] on common-icon at bounding box center [402, 111] width 9 height 9
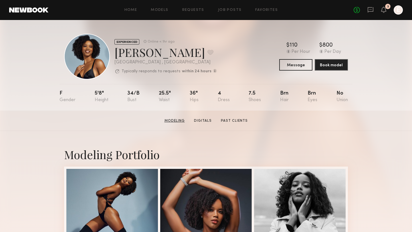
click at [182, 123] on link "Modeling" at bounding box center [174, 120] width 25 height 5
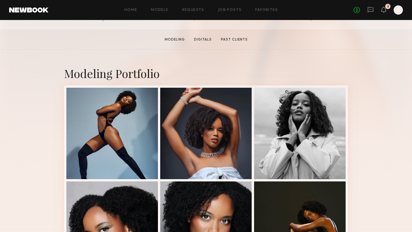
scroll to position [96, 0]
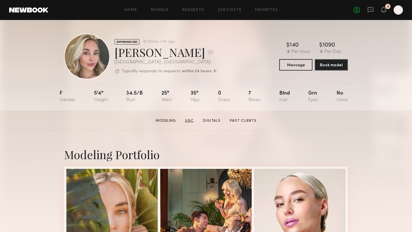
click at [190, 120] on link "UGC" at bounding box center [189, 120] width 13 height 5
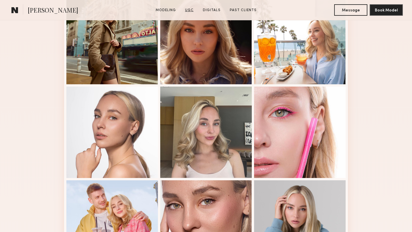
scroll to position [541, 0]
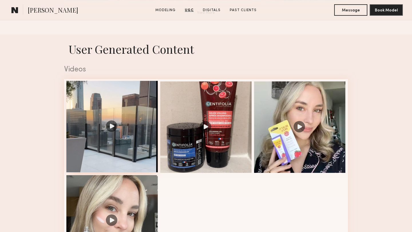
click at [131, 120] on div at bounding box center [111, 126] width 91 height 91
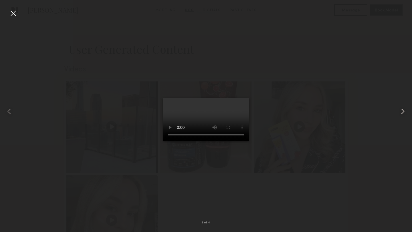
click at [401, 110] on common-icon at bounding box center [402, 111] width 9 height 9
click at [339, 51] on div at bounding box center [206, 111] width 412 height 205
click at [14, 15] on div at bounding box center [13, 13] width 9 height 9
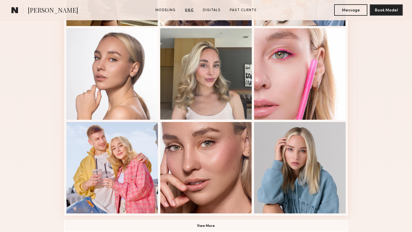
scroll to position [0, 0]
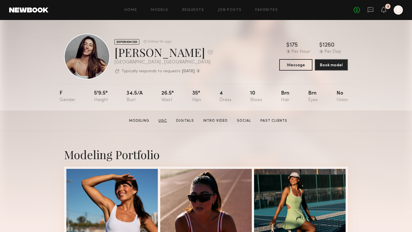
click at [161, 120] on link "UGC" at bounding box center [162, 120] width 13 height 5
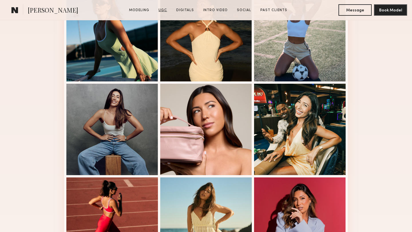
scroll to position [541, 0]
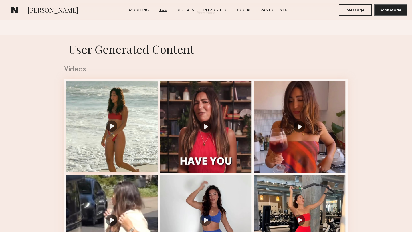
click at [137, 127] on div at bounding box center [111, 126] width 91 height 91
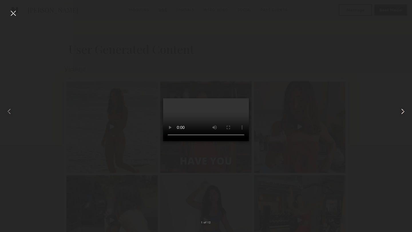
click at [403, 107] on common-icon at bounding box center [402, 111] width 9 height 9
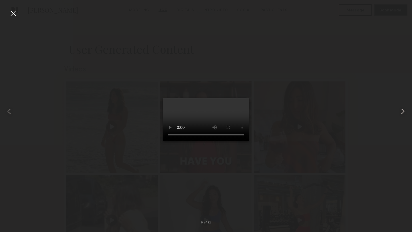
click at [403, 107] on common-icon at bounding box center [402, 111] width 9 height 9
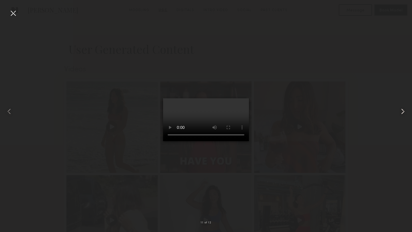
click at [403, 107] on common-icon at bounding box center [402, 111] width 9 height 9
click at [366, 50] on div at bounding box center [206, 111] width 412 height 205
click at [13, 14] on div at bounding box center [13, 13] width 9 height 9
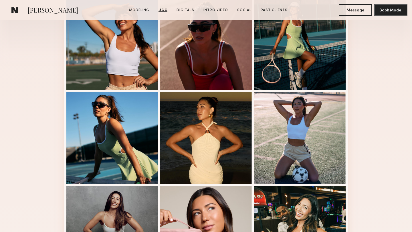
scroll to position [0, 0]
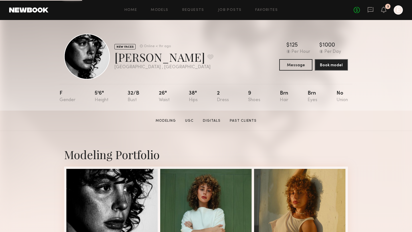
click at [190, 125] on section "[PERSON_NAME] Modeling UGC Digitals Past Clients Message Book Model" at bounding box center [206, 121] width 412 height 20
click at [190, 121] on link "UGC" at bounding box center [189, 120] width 13 height 5
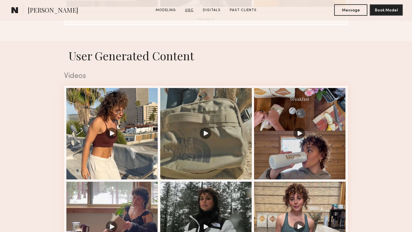
scroll to position [541, 0]
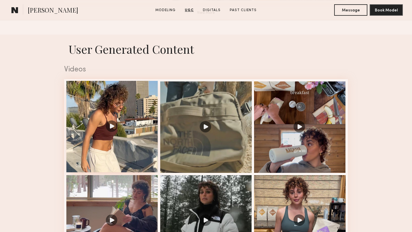
click at [140, 150] on div at bounding box center [111, 126] width 91 height 91
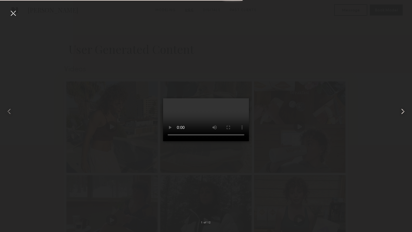
click at [404, 110] on common-icon at bounding box center [402, 111] width 9 height 9
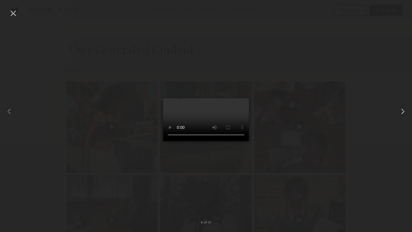
click at [404, 110] on common-icon at bounding box center [402, 111] width 9 height 9
click at [404, 109] on common-icon at bounding box center [402, 111] width 9 height 9
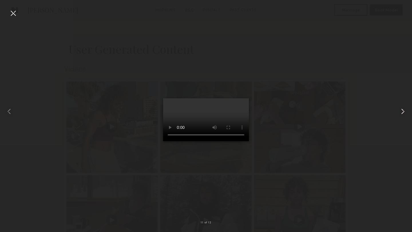
click at [404, 109] on common-icon at bounding box center [402, 111] width 9 height 9
click at [13, 10] on div at bounding box center [13, 13] width 9 height 9
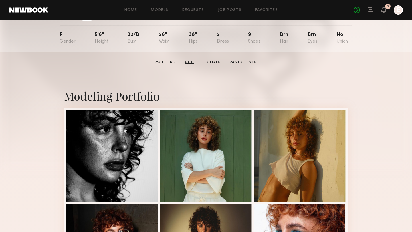
scroll to position [0, 0]
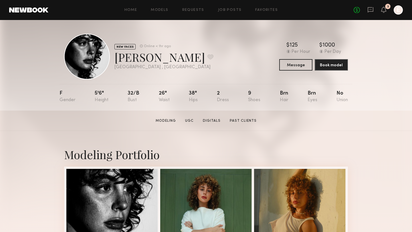
click at [181, 129] on section "Alyssa D. Modeling UGC Digitals Past Clients Message Book Model" at bounding box center [206, 121] width 412 height 20
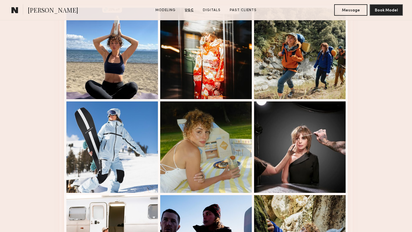
scroll to position [1028, 0]
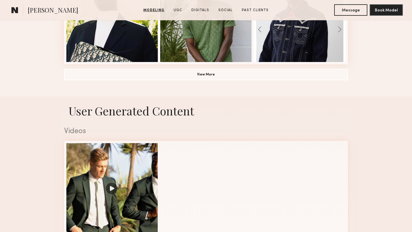
scroll to position [586, 0]
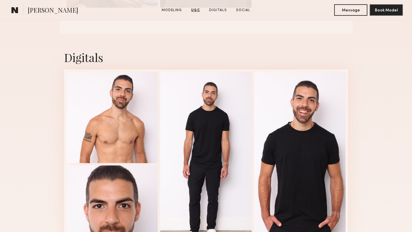
scroll to position [709, 0]
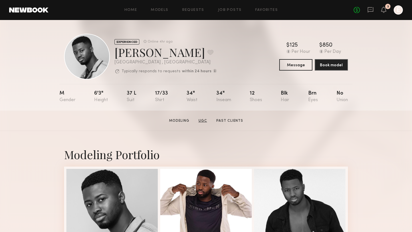
click at [205, 119] on link "UGC" at bounding box center [202, 120] width 13 height 5
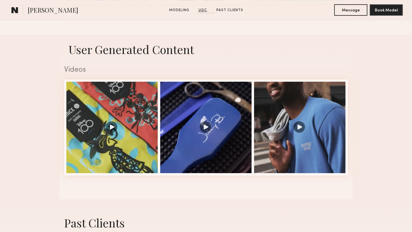
scroll to position [541, 0]
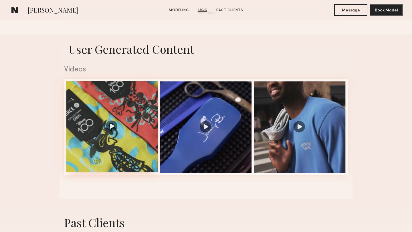
click at [147, 103] on div at bounding box center [111, 126] width 91 height 91
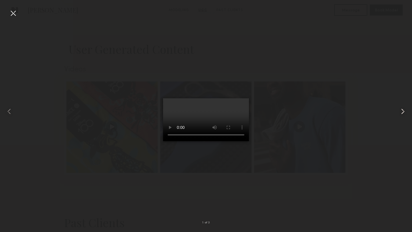
click at [403, 111] on common-icon at bounding box center [402, 111] width 9 height 9
click at [399, 113] on common-icon at bounding box center [402, 111] width 9 height 9
click at [310, 38] on div at bounding box center [206, 111] width 412 height 205
click at [13, 13] on div at bounding box center [13, 13] width 9 height 9
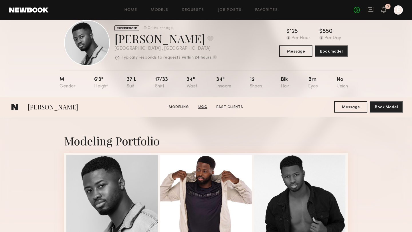
scroll to position [0, 0]
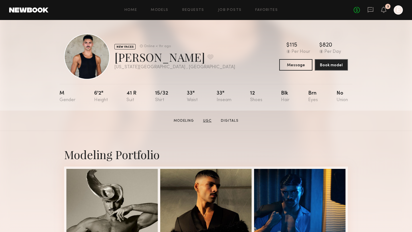
click at [209, 120] on link "UGC" at bounding box center [207, 120] width 13 height 5
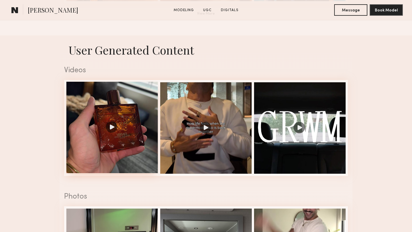
scroll to position [541, 0]
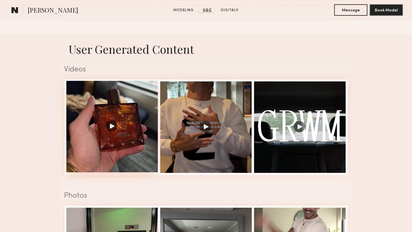
click at [144, 125] on div at bounding box center [111, 126] width 91 height 91
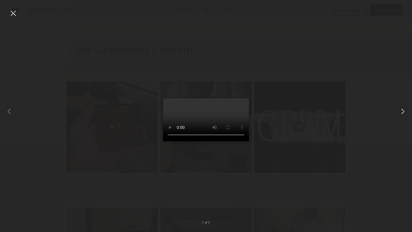
click at [406, 109] on common-icon at bounding box center [402, 111] width 9 height 9
click at [388, 172] on div at bounding box center [206, 111] width 412 height 205
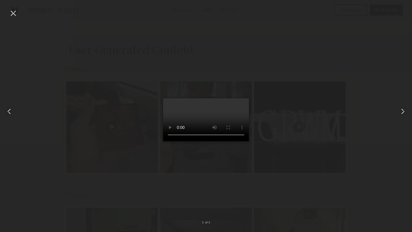
click at [8, 18] on div at bounding box center [8, 111] width 17 height 205
click at [11, 15] on div at bounding box center [13, 13] width 9 height 9
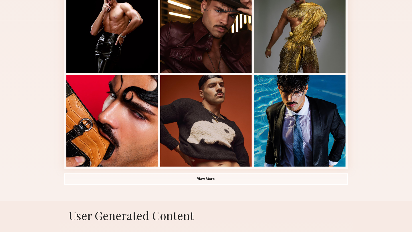
scroll to position [0, 0]
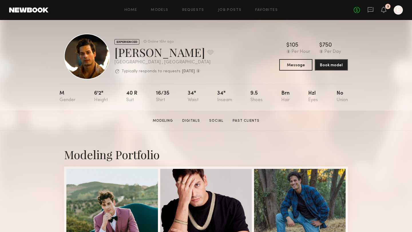
scroll to position [139, 0]
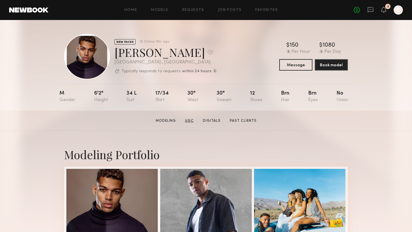
click at [190, 119] on link "UGC" at bounding box center [189, 120] width 13 height 5
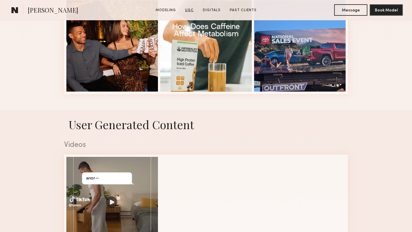
scroll to position [525, 0]
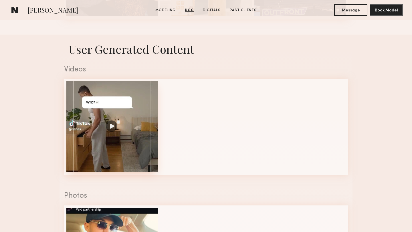
click at [139, 109] on div at bounding box center [111, 126] width 91 height 91
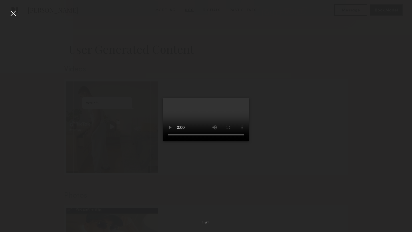
click at [301, 123] on div at bounding box center [206, 111] width 412 height 205
click at [14, 13] on div at bounding box center [13, 13] width 9 height 9
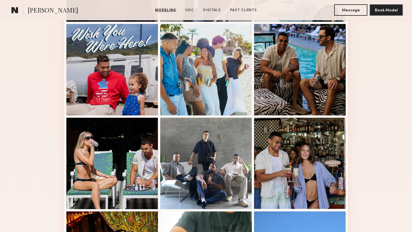
scroll to position [243, 0]
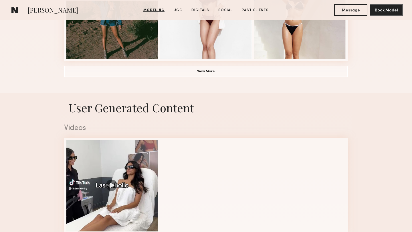
scroll to position [559, 0]
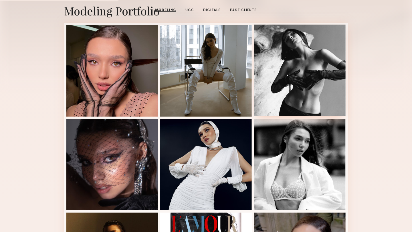
scroll to position [79, 0]
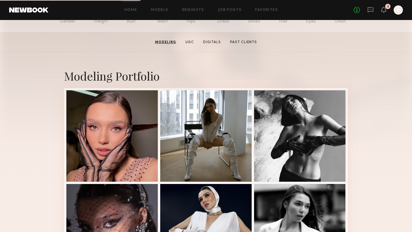
click at [187, 46] on section "Ekaterina N. Modeling UGC Digitals Past Clients Message Book Model" at bounding box center [206, 42] width 412 height 20
click at [189, 43] on link "UGC" at bounding box center [189, 42] width 13 height 5
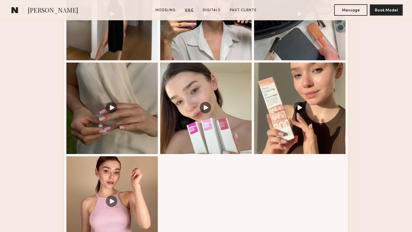
scroll to position [754, 0]
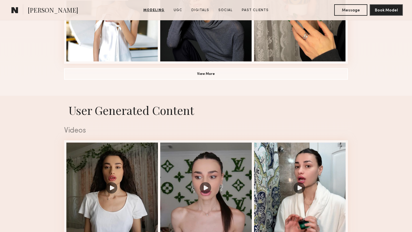
scroll to position [482, 0]
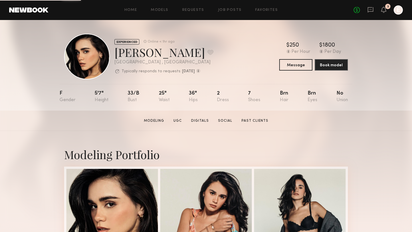
click at [181, 118] on section "Modeling UGC Digitals Social Past Clients" at bounding box center [205, 121] width 129 height 6
click at [180, 119] on link "UGC" at bounding box center [177, 120] width 13 height 5
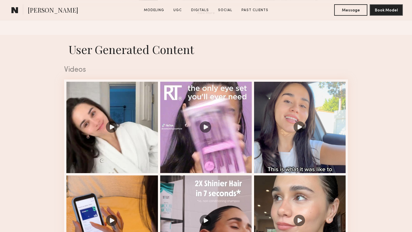
scroll to position [541, 0]
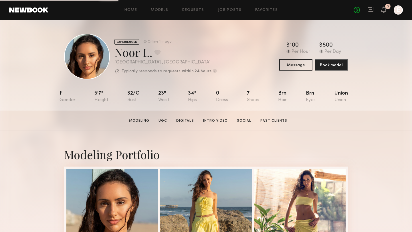
click at [162, 120] on link "UGC" at bounding box center [162, 120] width 13 height 5
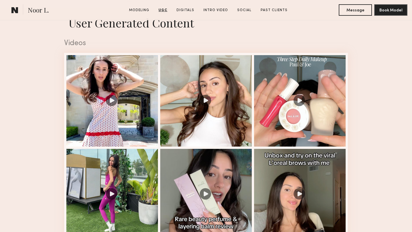
scroll to position [586, 0]
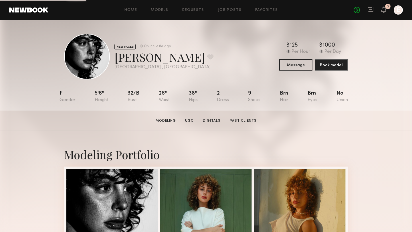
click at [189, 119] on link "UGC" at bounding box center [189, 120] width 13 height 5
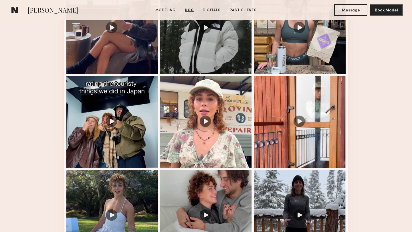
scroll to position [738, 0]
